Goal: Find specific page/section: Find specific page/section

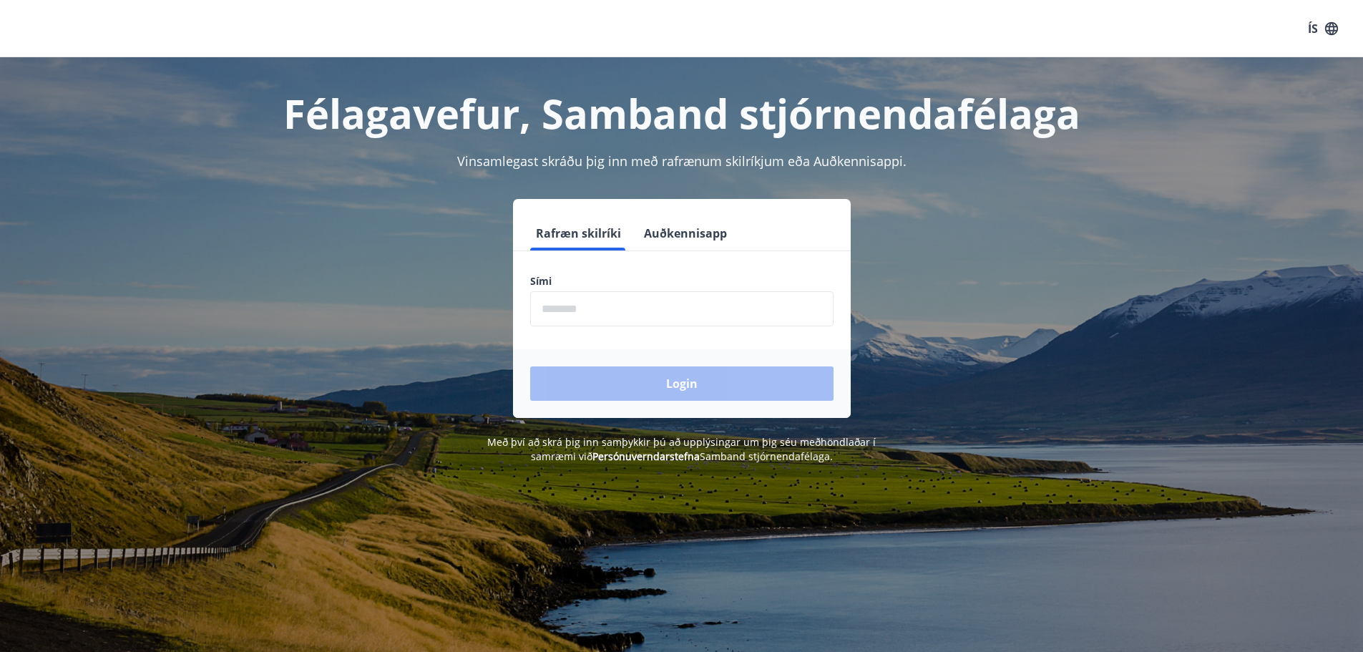
click at [617, 314] on input "phone" at bounding box center [681, 308] width 303 height 35
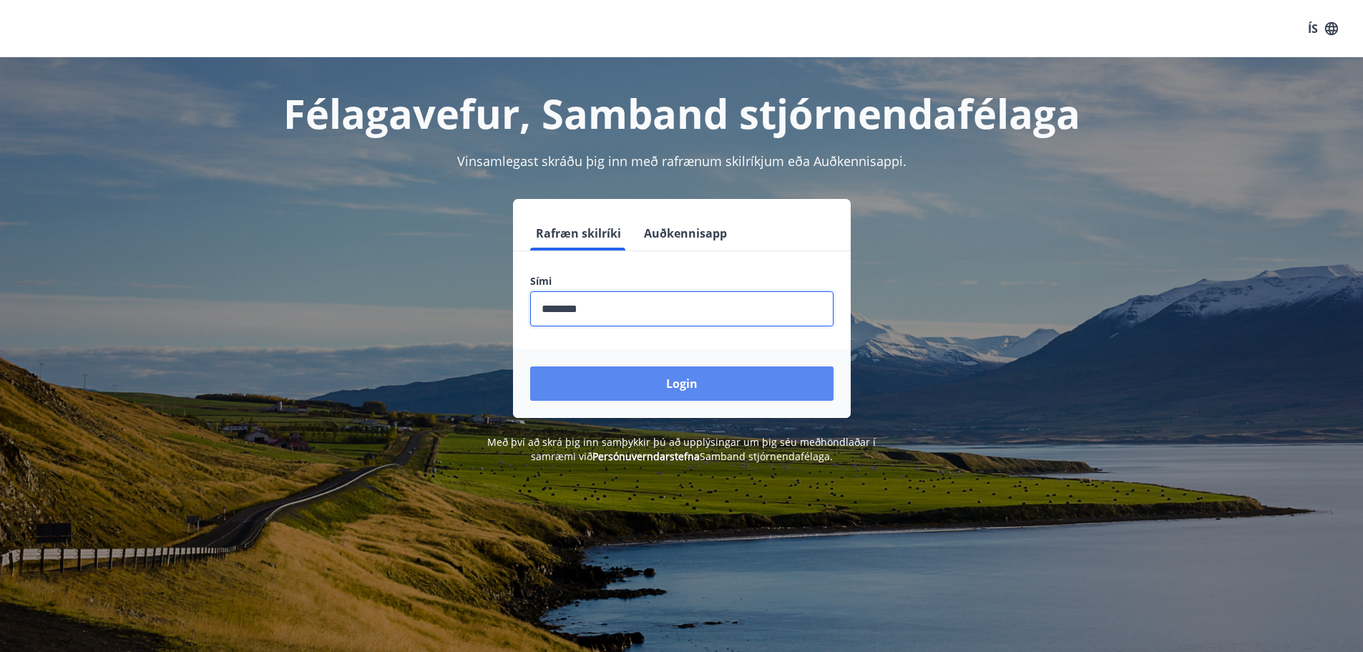
type input "********"
click at [666, 377] on button "Login" at bounding box center [681, 383] width 303 height 34
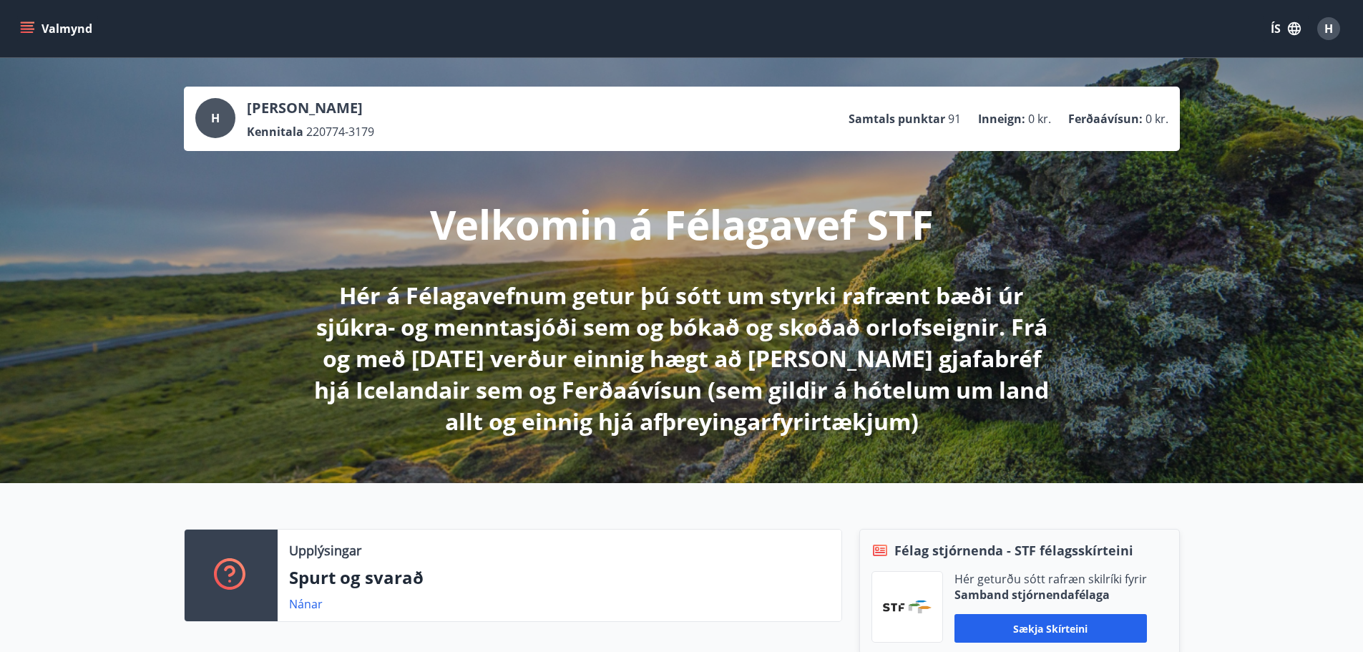
click at [30, 29] on icon "menu" at bounding box center [29, 28] width 16 height 1
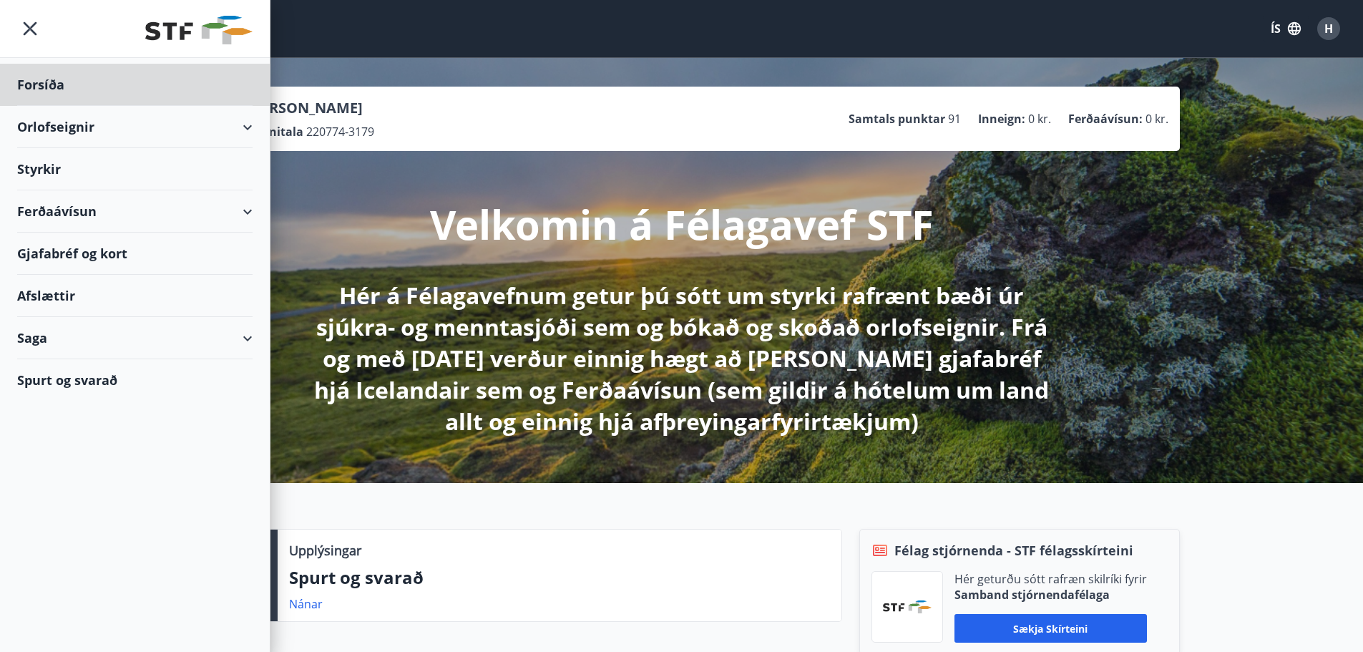
click at [50, 177] on div "Styrkir" at bounding box center [134, 169] width 235 height 42
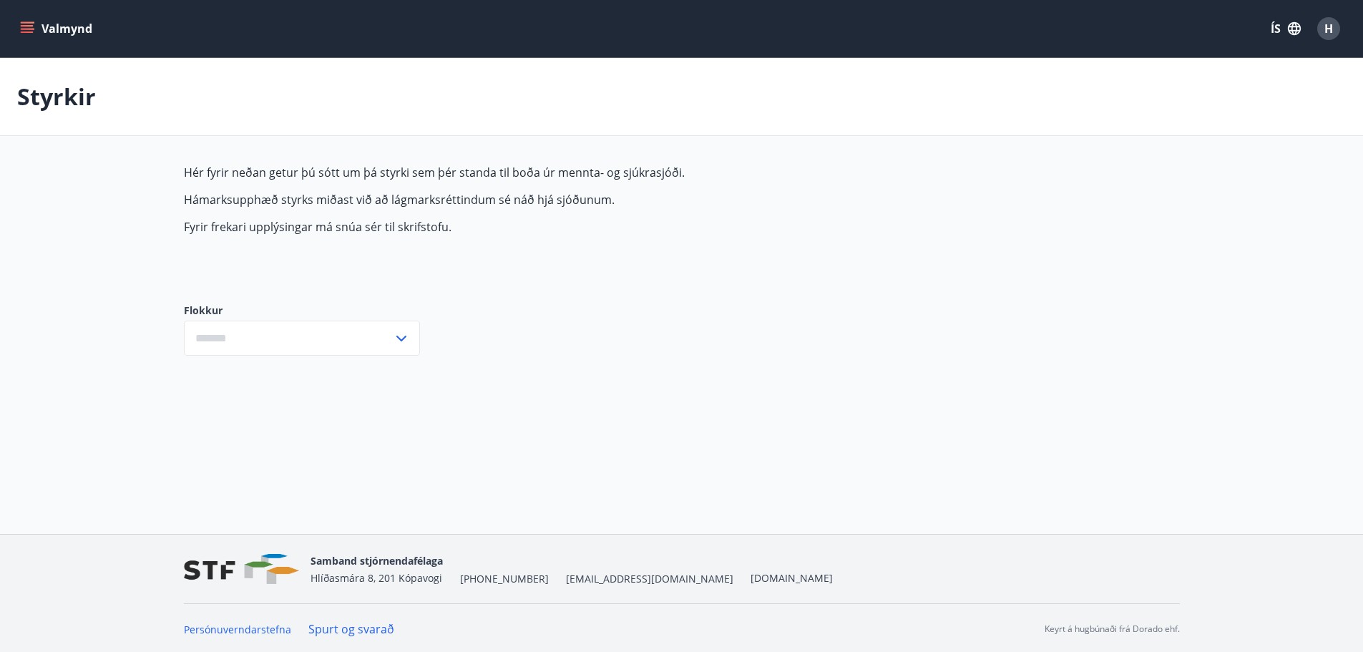
type input "***"
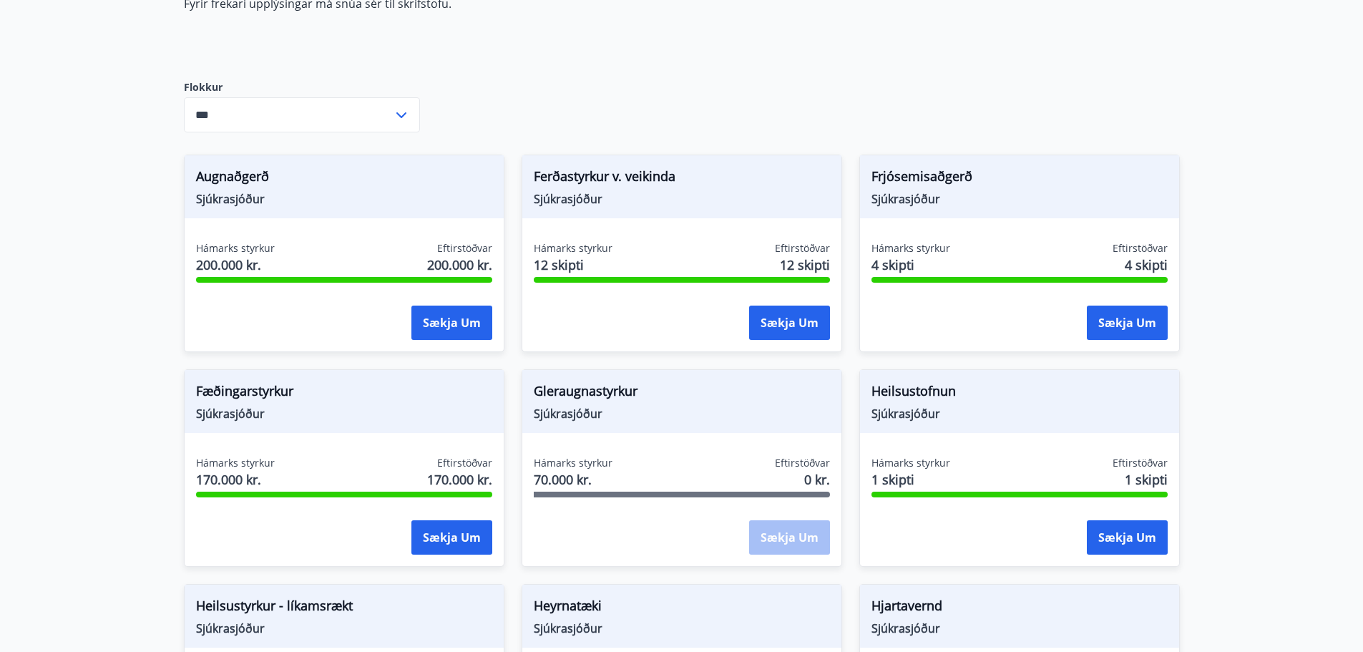
scroll to position [204, 0]
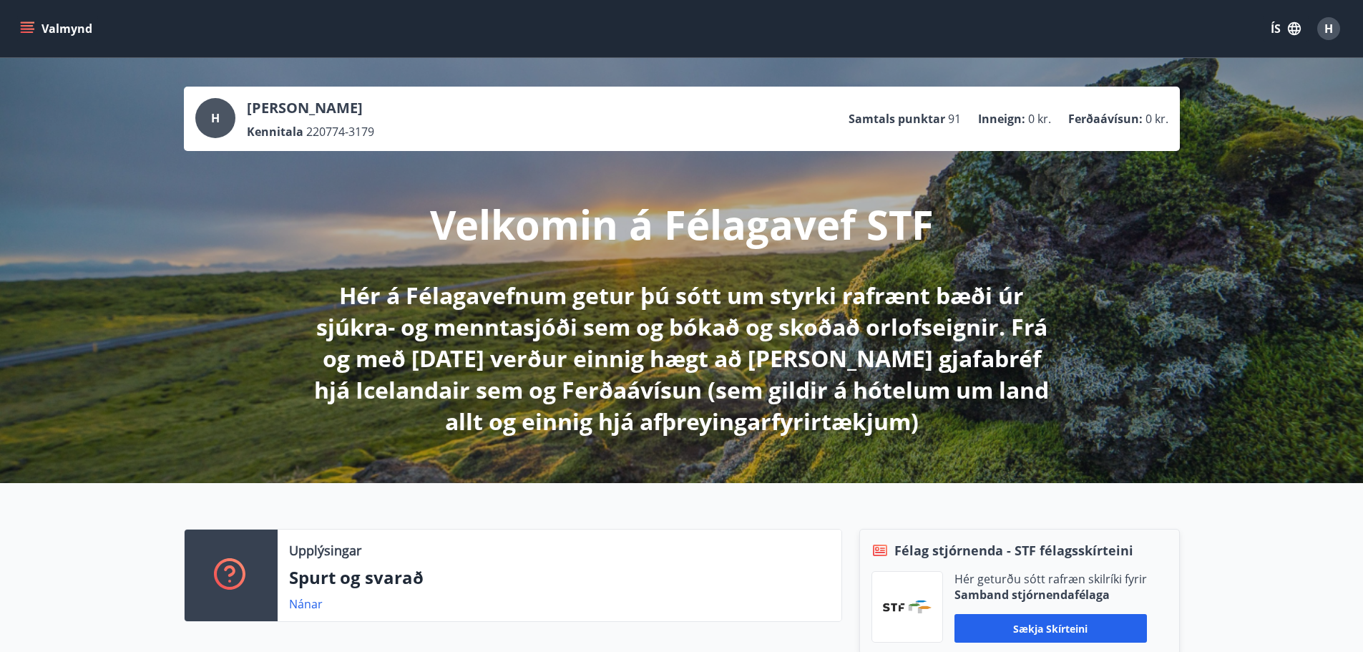
click at [24, 29] on icon "menu" at bounding box center [29, 28] width 16 height 1
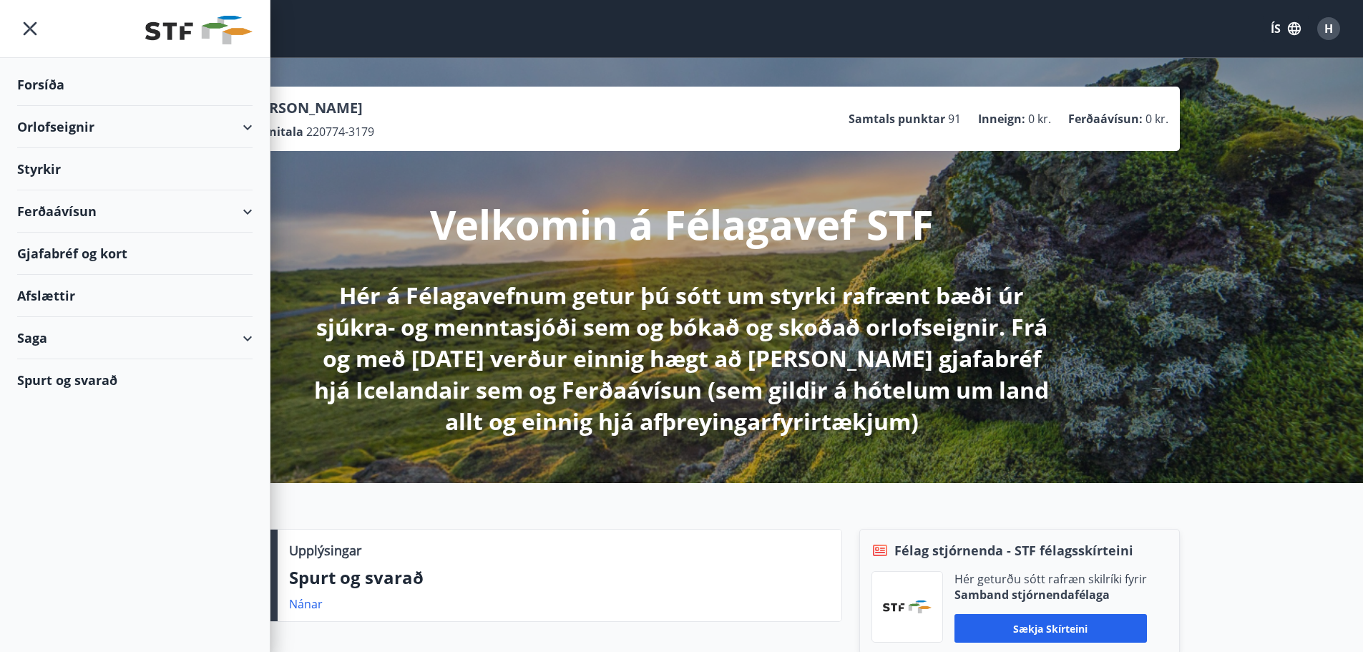
click at [249, 122] on div "Orlofseignir" at bounding box center [134, 127] width 235 height 42
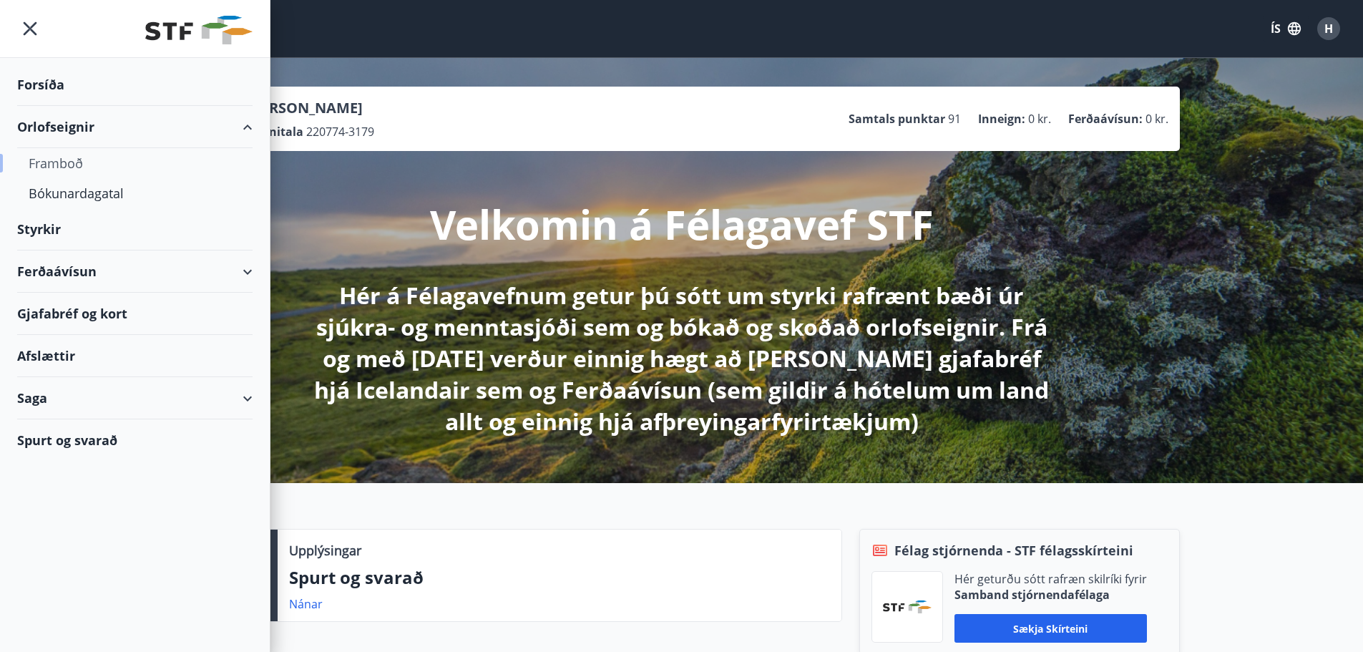
click at [64, 167] on div "Framboð" at bounding box center [135, 163] width 212 height 30
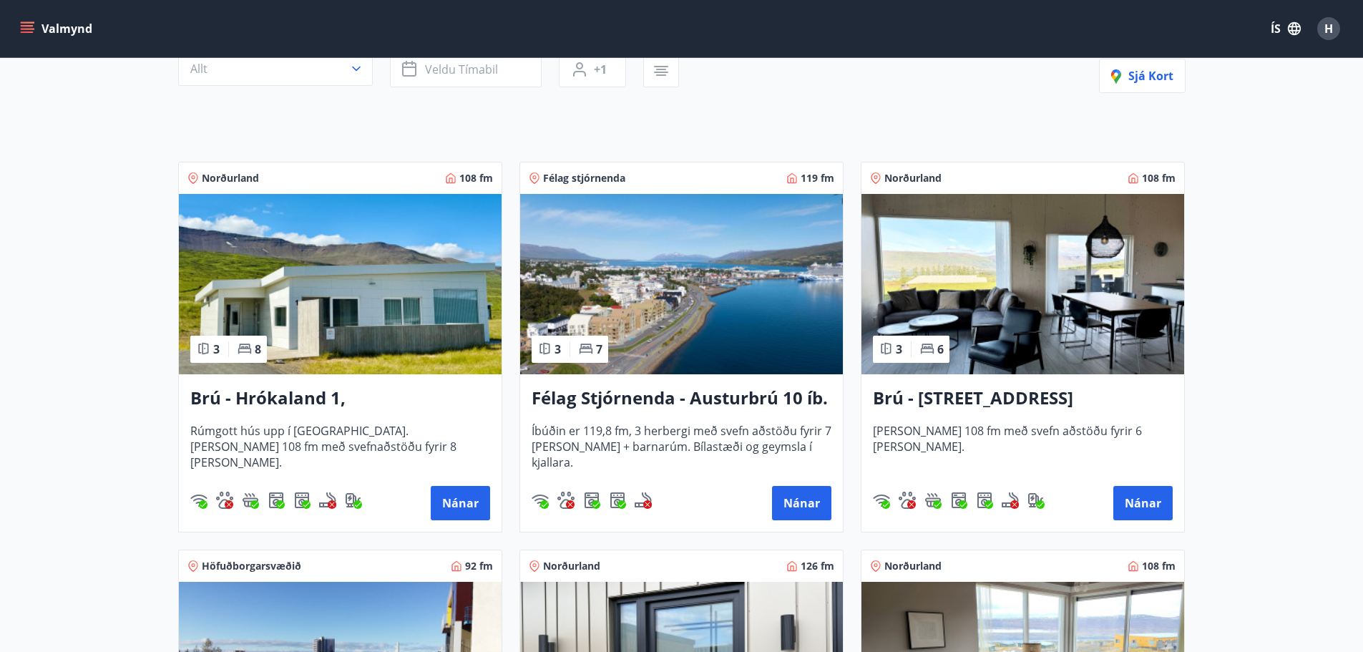
scroll to position [358, 0]
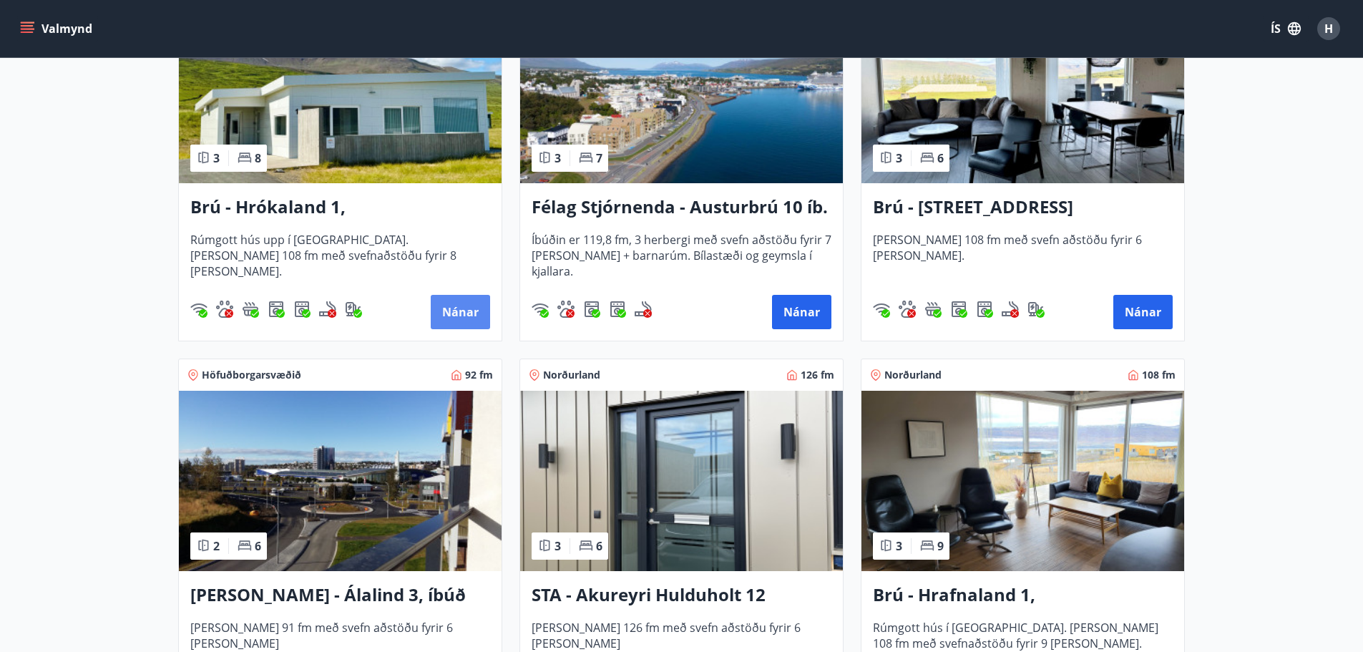
click at [459, 305] on button "Nánar" at bounding box center [460, 312] width 59 height 34
